Goal: Information Seeking & Learning: Learn about a topic

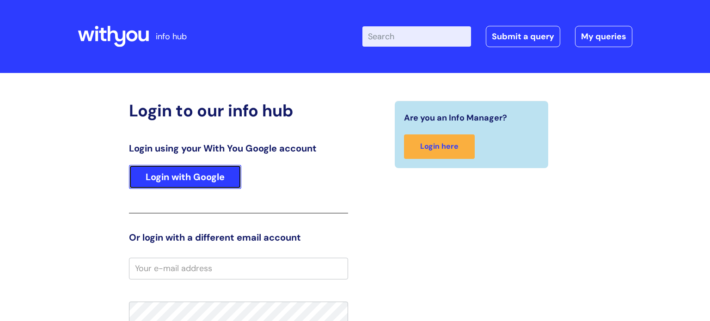
click at [206, 184] on link "Login with Google" at bounding box center [185, 177] width 112 height 24
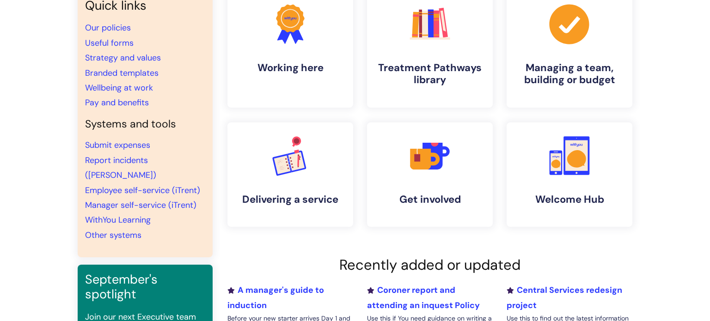
scroll to position [90, 0]
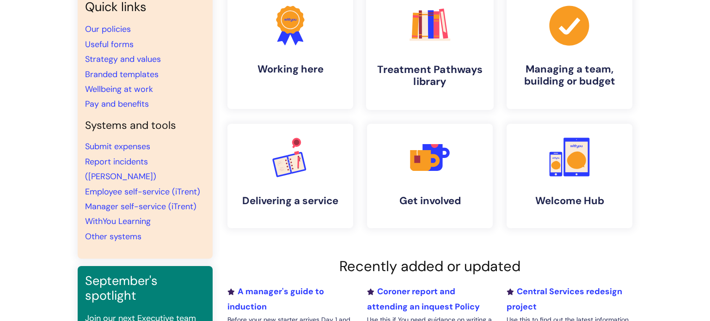
click at [457, 77] on h4 "Treatment Pathways library" at bounding box center [430, 75] width 113 height 25
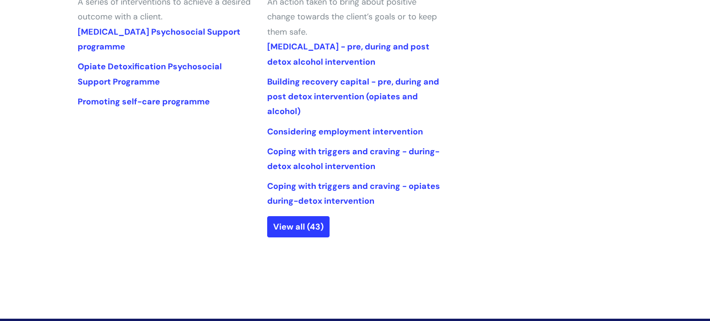
scroll to position [438, 0]
